Goal: Transaction & Acquisition: Book appointment/travel/reservation

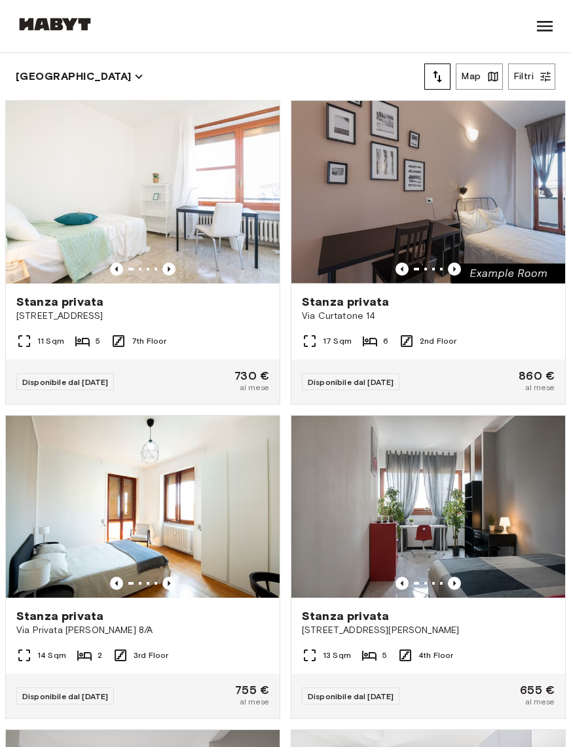
click at [532, 73] on button "Filtri" at bounding box center [531, 77] width 47 height 26
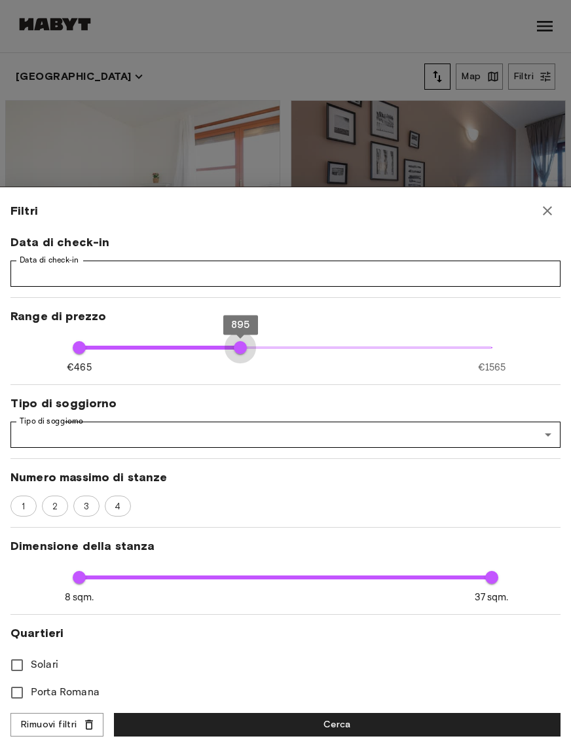
type input "***"
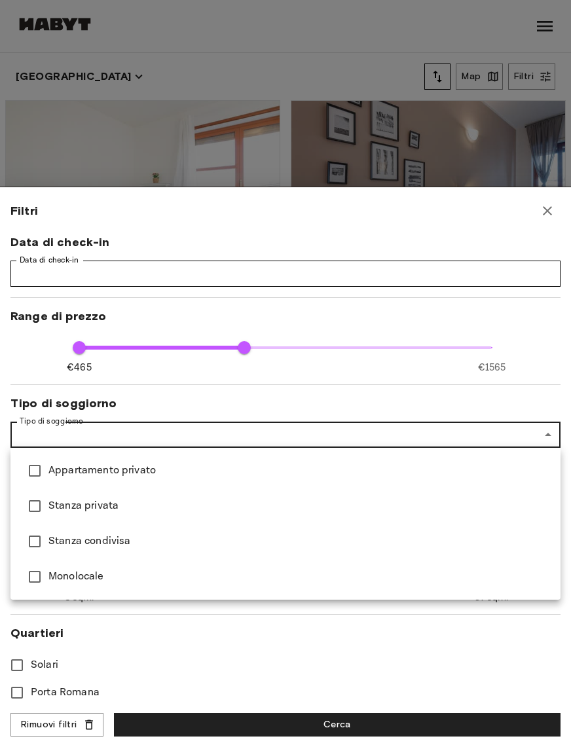
click at [201, 625] on div at bounding box center [285, 373] width 571 height 747
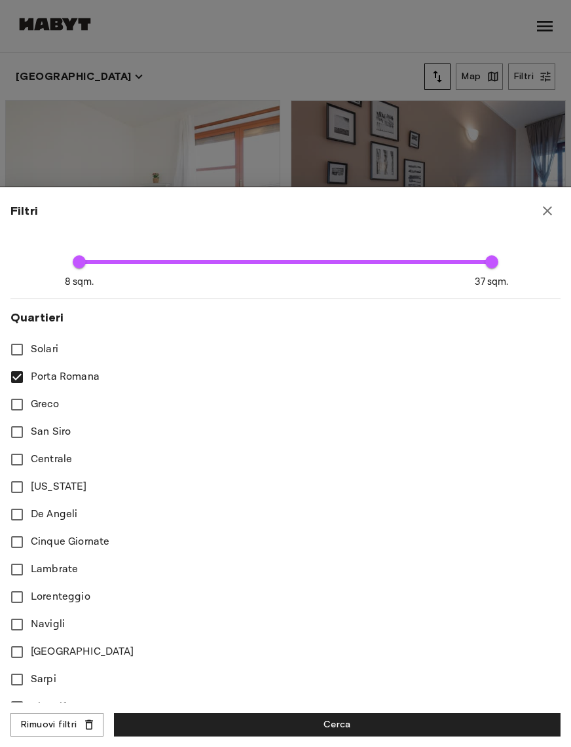
scroll to position [314, 0]
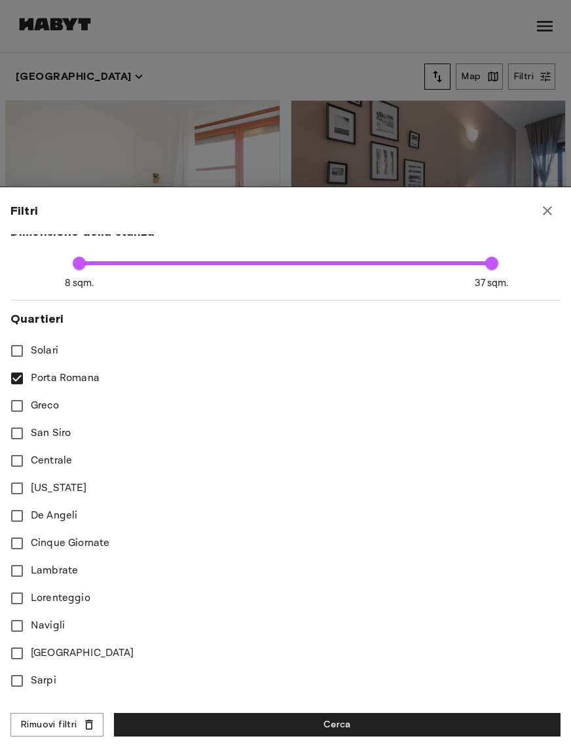
click at [367, 716] on button "Cerca" at bounding box center [337, 725] width 447 height 24
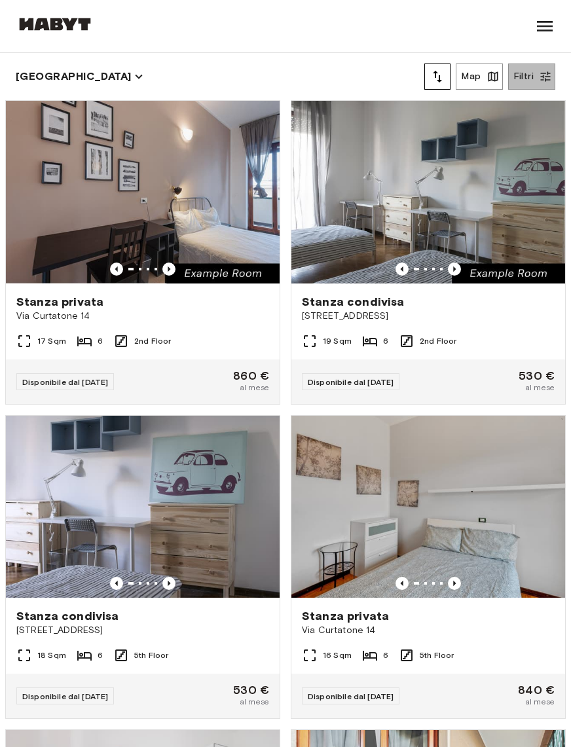
click at [534, 83] on button "Filtri" at bounding box center [531, 77] width 47 height 26
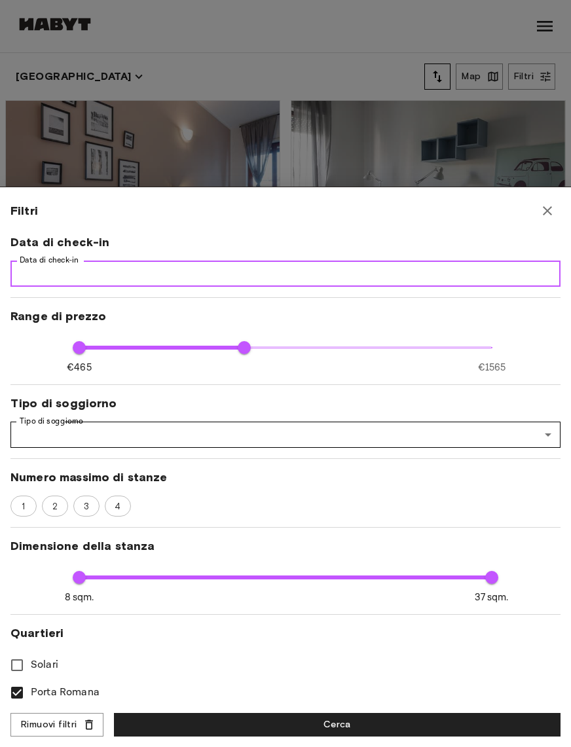
click at [373, 272] on input "Data di check-in" at bounding box center [285, 274] width 550 height 26
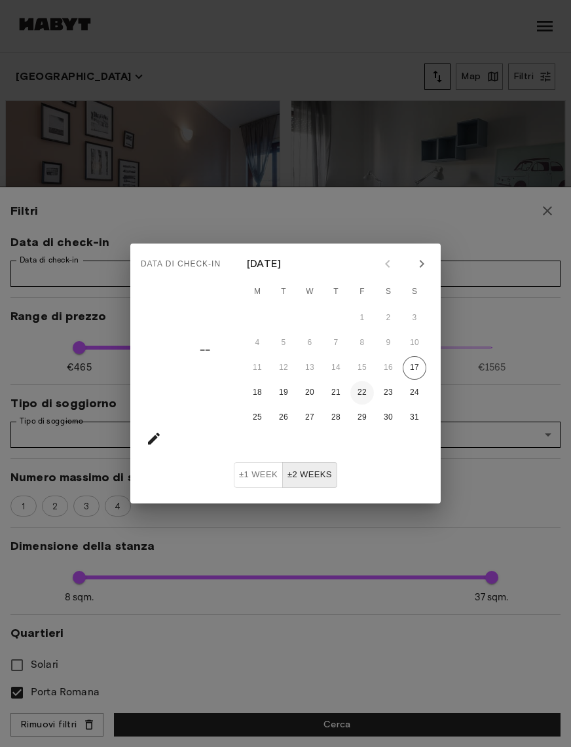
click at [369, 392] on button "22" at bounding box center [362, 393] width 24 height 24
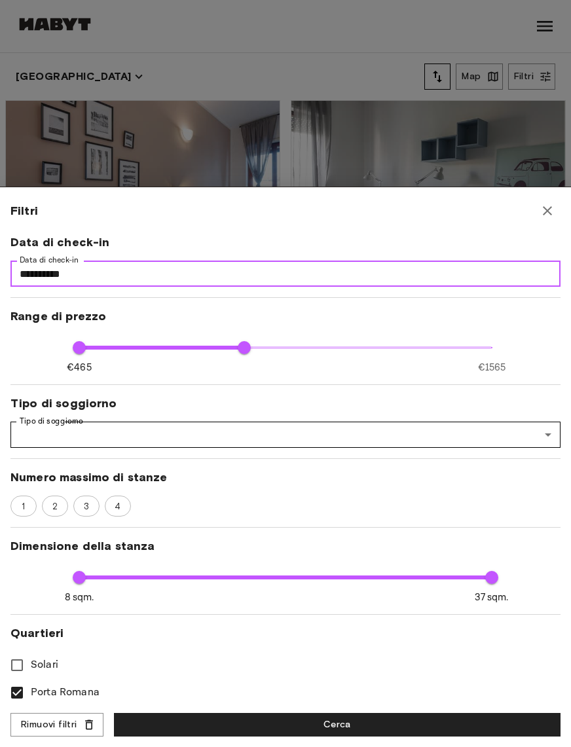
type input "**********"
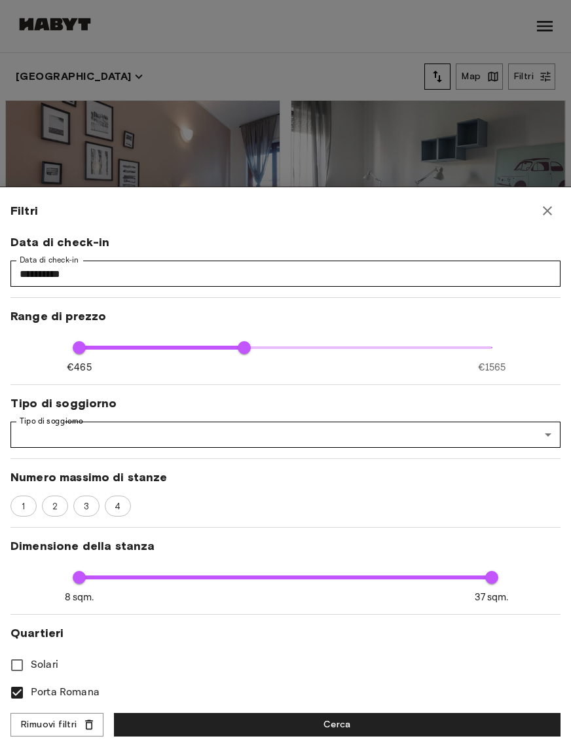
click at [416, 717] on button "Cerca" at bounding box center [337, 725] width 447 height 24
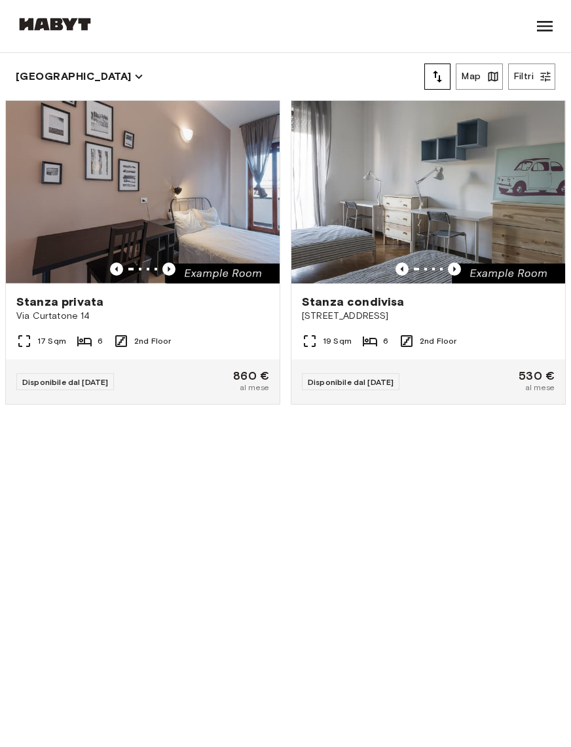
click at [534, 75] on button "Filtri" at bounding box center [531, 77] width 47 height 26
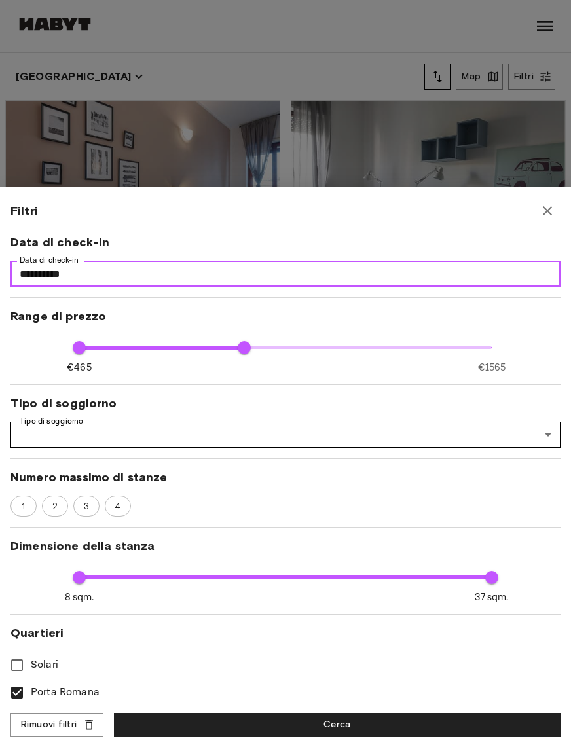
click at [178, 267] on input "**********" at bounding box center [285, 274] width 550 height 26
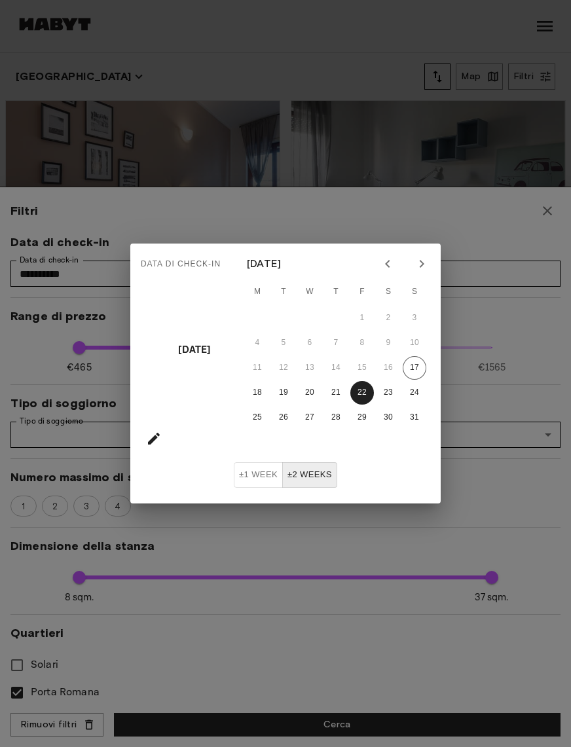
click at [427, 262] on icon "Next month" at bounding box center [422, 264] width 16 height 16
click at [255, 318] on button "1" at bounding box center [258, 318] width 24 height 24
type input "**********"
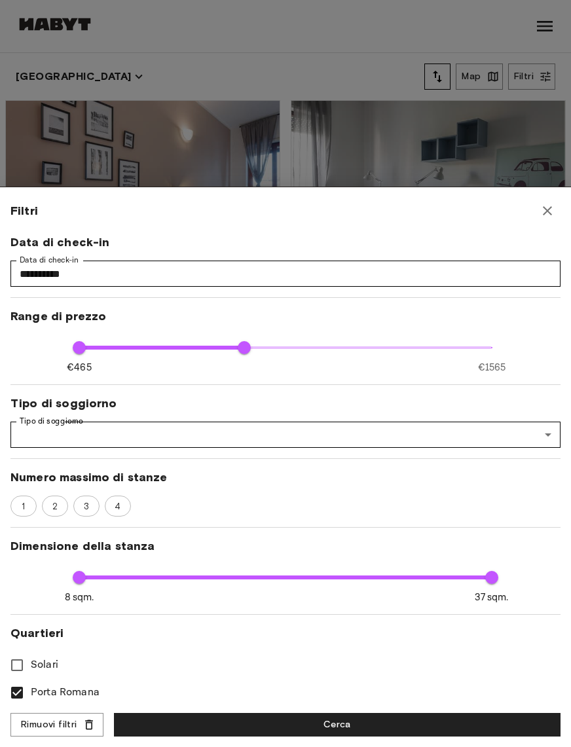
click at [399, 722] on button "Cerca" at bounding box center [337, 725] width 447 height 24
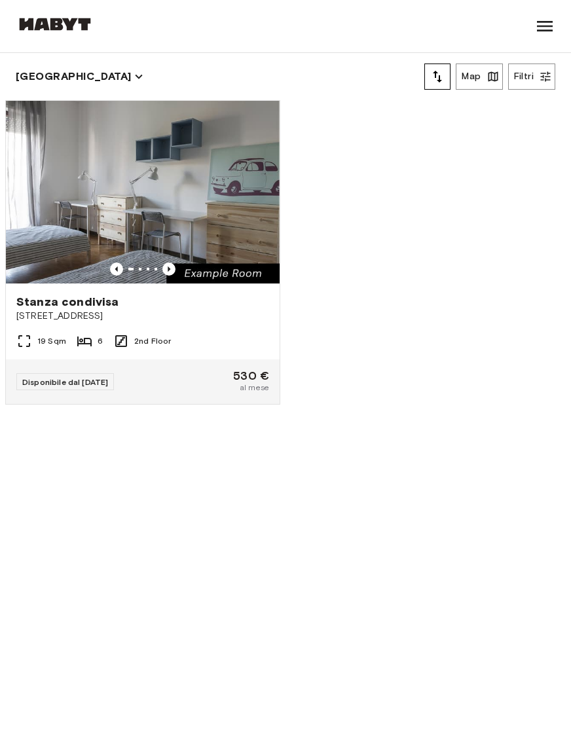
click at [236, 237] on img at bounding box center [143, 192] width 274 height 183
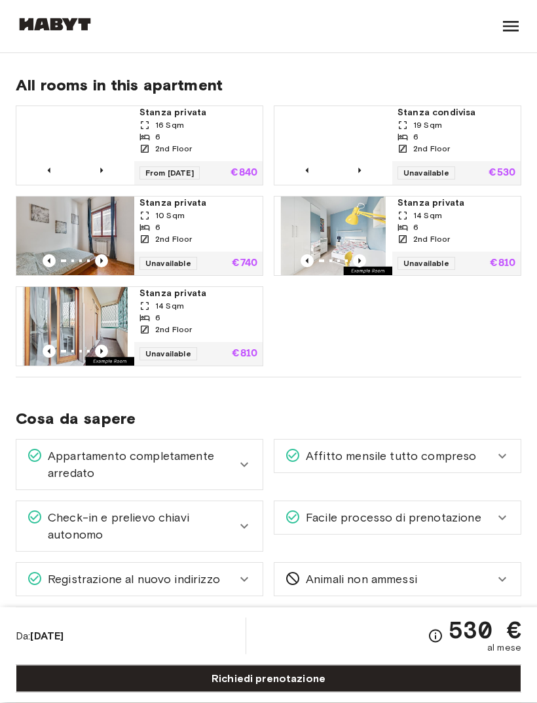
scroll to position [69, 0]
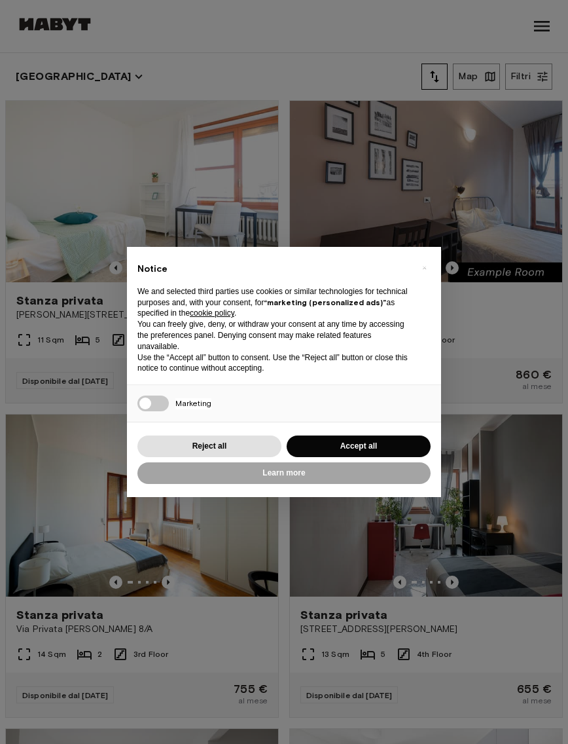
scroll to position [4, 0]
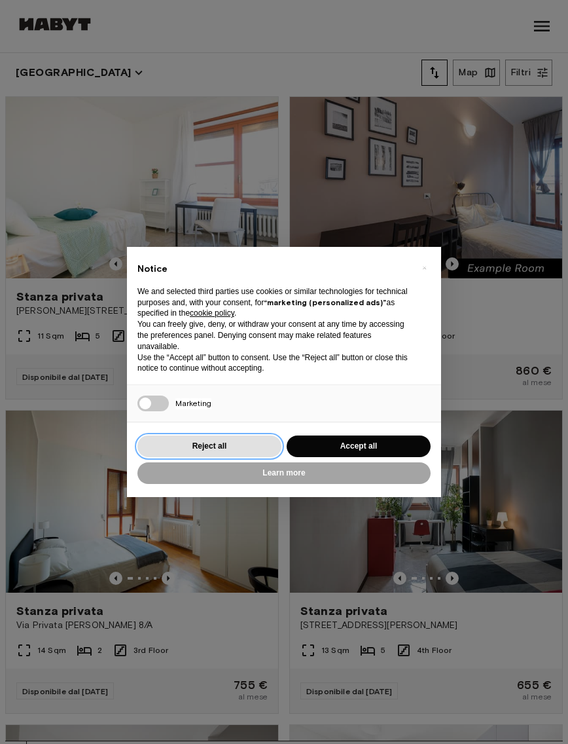
click at [253, 441] on button "Reject all" at bounding box center [210, 446] width 144 height 22
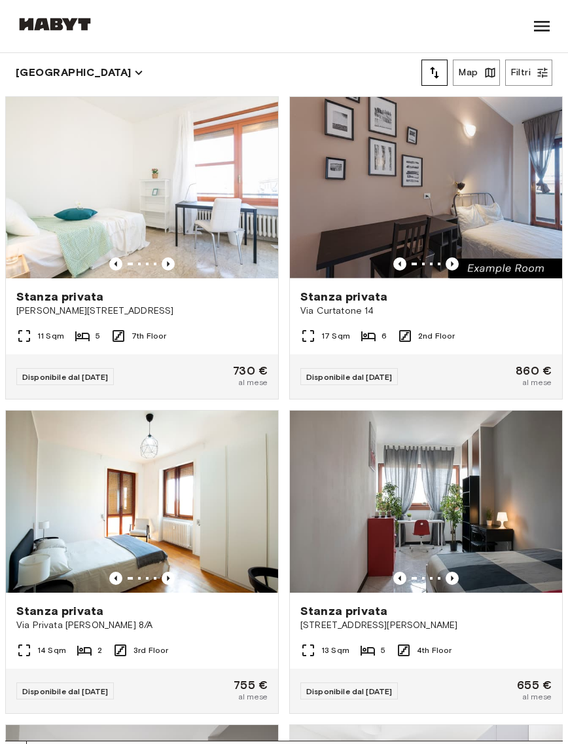
scroll to position [0, 0]
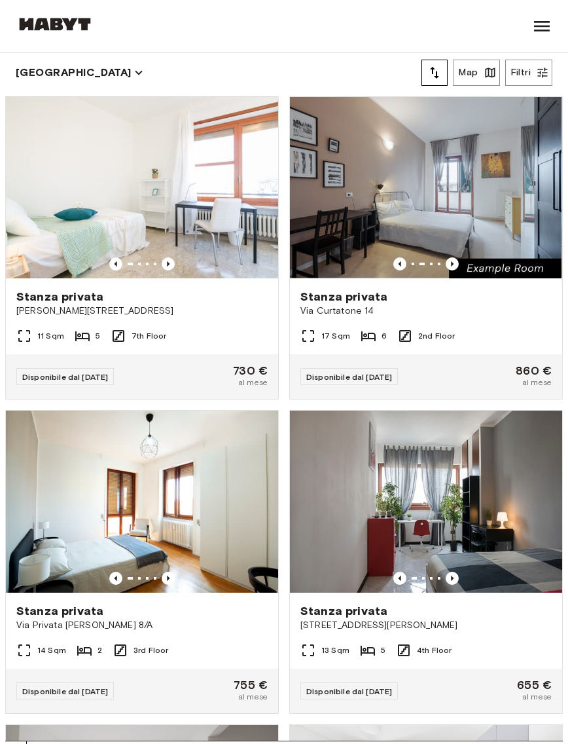
click at [429, 314] on span "Via Curtatone 14" at bounding box center [426, 310] width 251 height 13
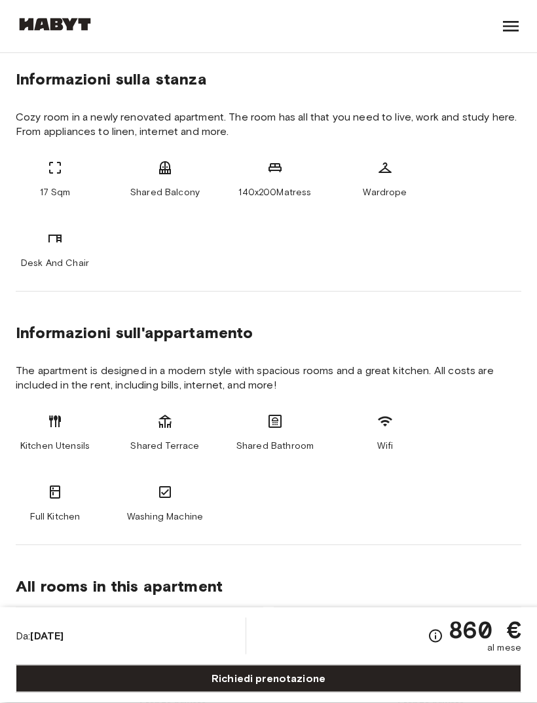
scroll to position [468, 0]
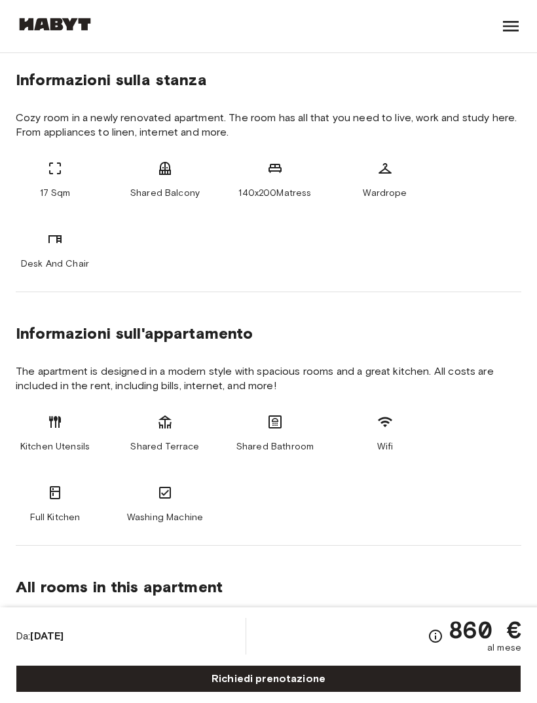
click at [286, 692] on link "Richiedi prenotazione" at bounding box center [269, 679] width 506 height 28
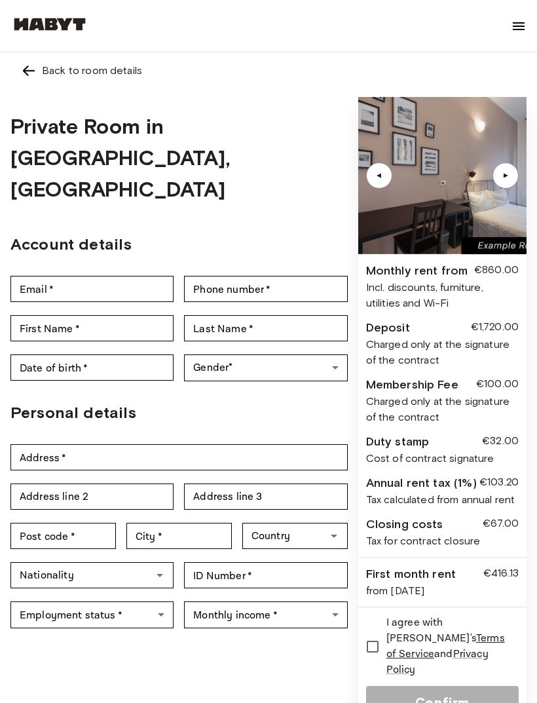
click at [447, 186] on img at bounding box center [442, 175] width 168 height 157
click at [22, 73] on img at bounding box center [29, 71] width 16 height 16
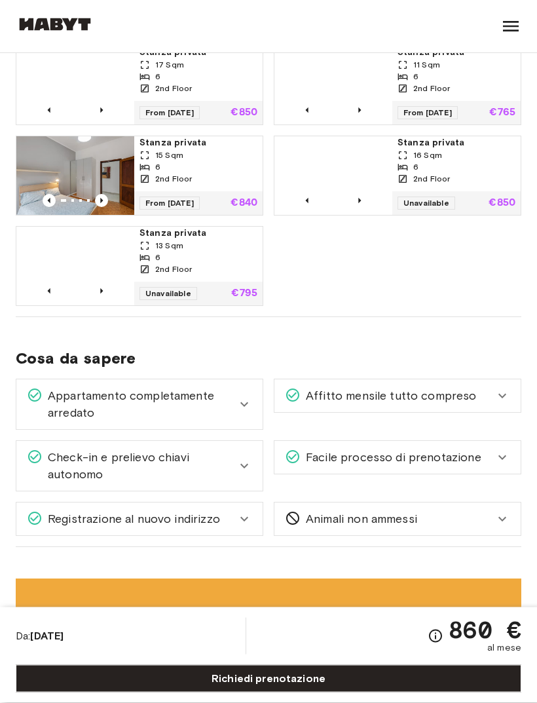
scroll to position [1029, 0]
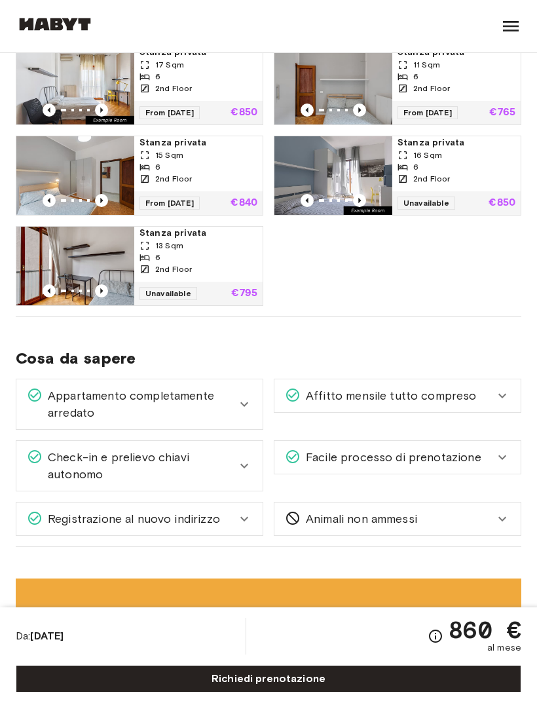
click at [249, 412] on icon at bounding box center [244, 404] width 16 height 16
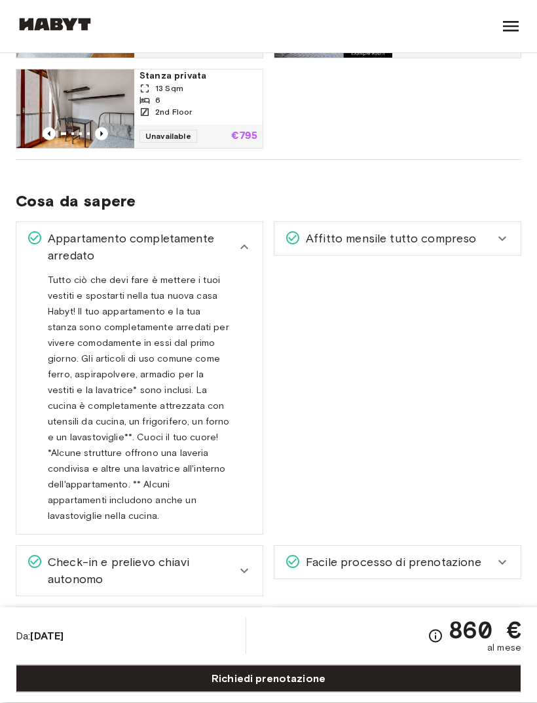
click at [242, 255] on icon at bounding box center [244, 248] width 16 height 16
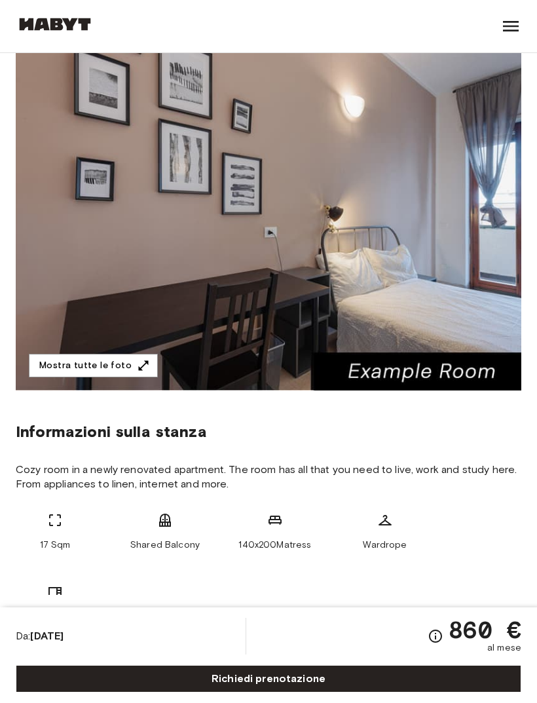
scroll to position [115, 0]
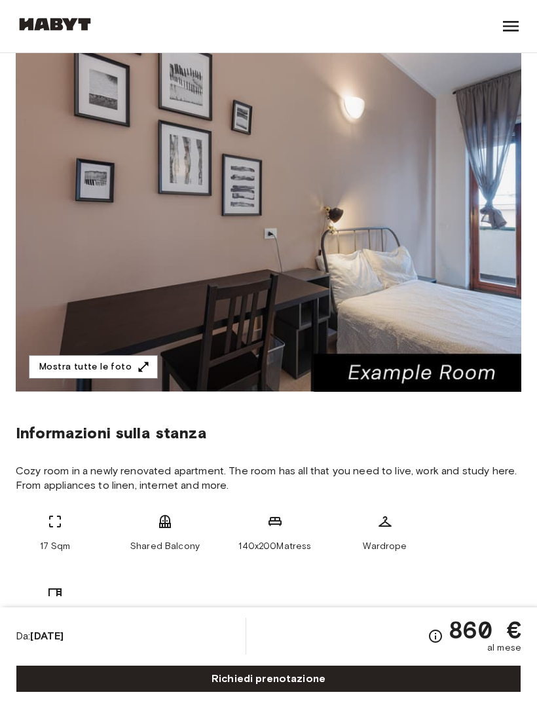
click at [134, 379] on button "Mostra tutte le foto" at bounding box center [93, 367] width 129 height 24
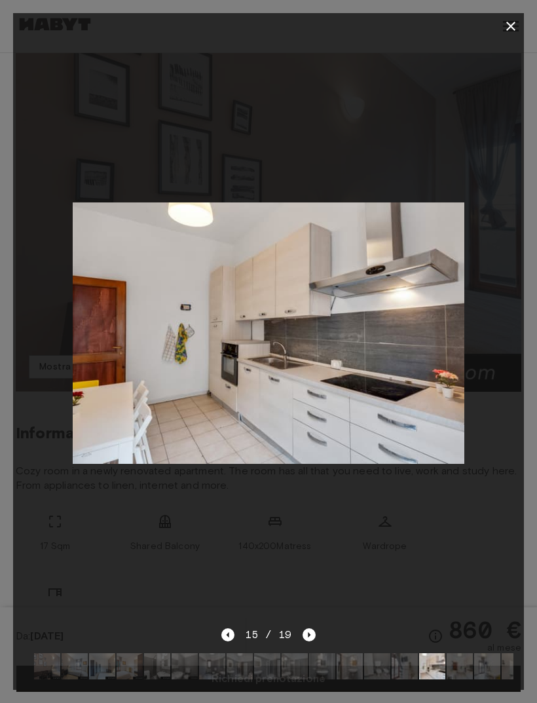
click at [438, 128] on div at bounding box center [268, 332] width 511 height 587
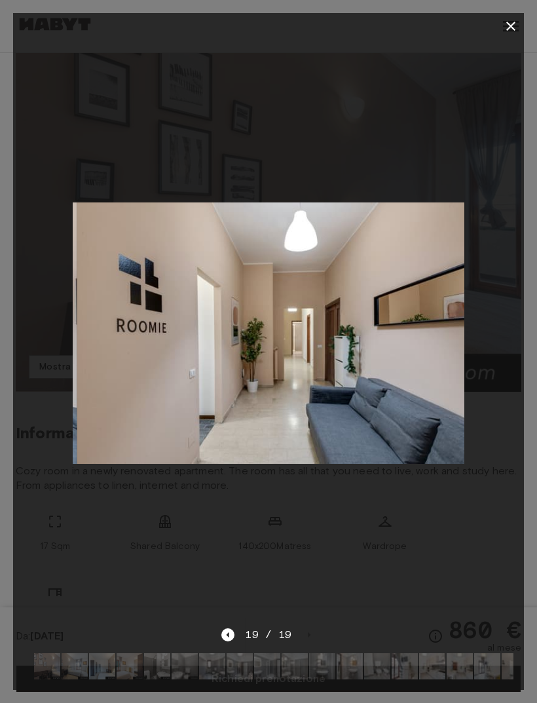
click at [403, 562] on div at bounding box center [268, 332] width 511 height 587
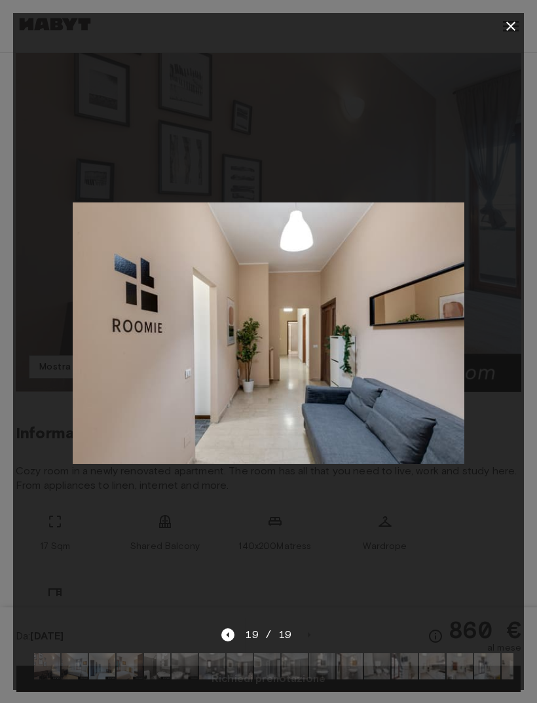
click at [514, 26] on icon "button" at bounding box center [511, 26] width 16 height 16
